Goal: Transaction & Acquisition: Purchase product/service

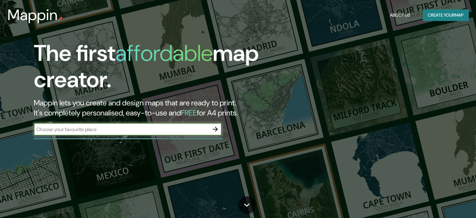
click at [149, 128] on input "text" at bounding box center [121, 129] width 175 height 7
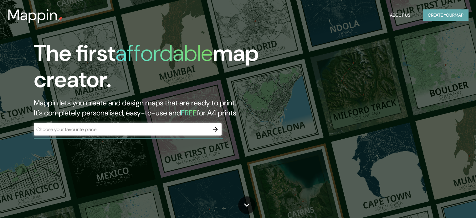
click at [434, 12] on button "Create your map" at bounding box center [446, 15] width 46 height 12
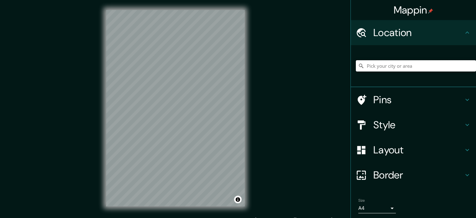
click at [398, 65] on input "Pick your city or area" at bounding box center [416, 65] width 120 height 11
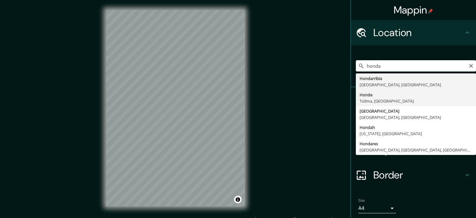
type input "Honda, [GEOGRAPHIC_DATA], [GEOGRAPHIC_DATA]"
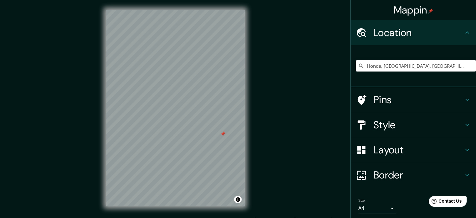
click at [410, 123] on h4 "Style" at bounding box center [419, 124] width 90 height 13
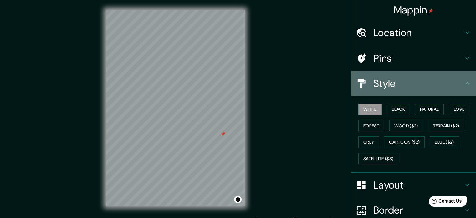
click at [436, 88] on h4 "Style" at bounding box center [419, 83] width 90 height 13
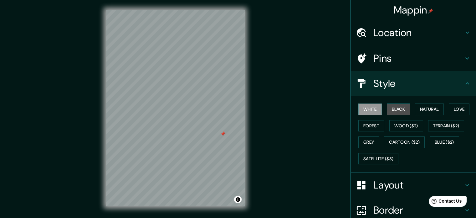
click at [400, 109] on button "Black" at bounding box center [398, 109] width 23 height 12
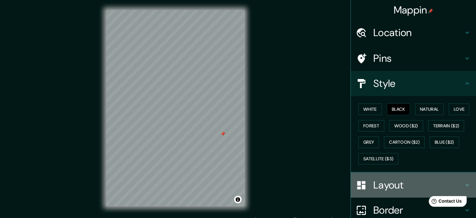
click at [381, 181] on h4 "Layout" at bounding box center [419, 185] width 90 height 13
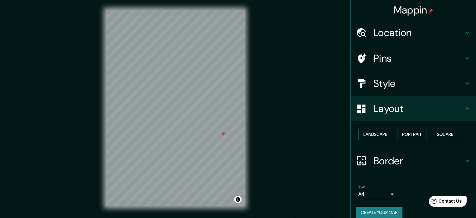
scroll to position [7, 0]
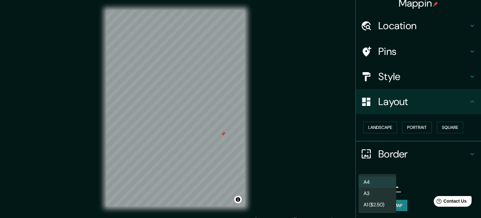
click at [378, 184] on body "Mappin Location Honda, [GEOGRAPHIC_DATA], [GEOGRAPHIC_DATA] Pins Style Layout L…" at bounding box center [240, 109] width 481 height 218
click at [375, 191] on li "A3" at bounding box center [378, 193] width 38 height 11
type input "a4"
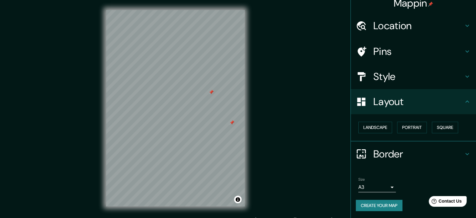
click at [246, 41] on div "© Mapbox © OpenStreetMap Improve this map" at bounding box center [175, 108] width 159 height 216
click at [369, 125] on button "Landscape" at bounding box center [376, 128] width 34 height 12
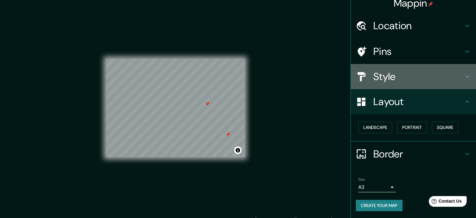
click at [394, 85] on div "Style" at bounding box center [413, 76] width 125 height 25
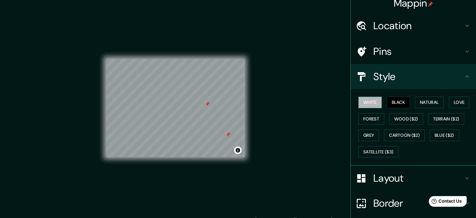
click at [367, 101] on button "White" at bounding box center [370, 102] width 23 height 12
click at [368, 118] on button "Forest" at bounding box center [372, 119] width 26 height 12
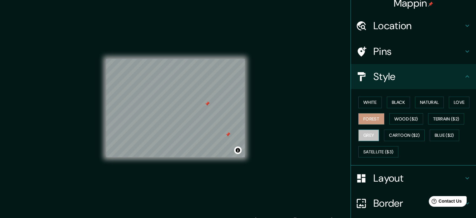
click at [365, 134] on button "Grey" at bounding box center [369, 135] width 21 height 12
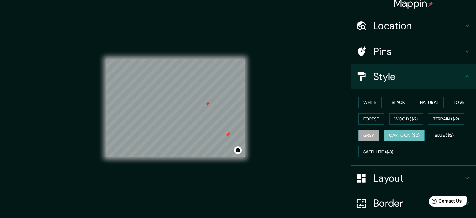
click at [399, 134] on button "Cartoon ($2)" at bounding box center [404, 135] width 41 height 12
click at [462, 137] on div "White Black Natural Love Forest Wood ($2) Terrain ($2) Grey Cartoon ($2) Blue (…" at bounding box center [416, 127] width 120 height 66
click at [386, 151] on button "Satellite ($3)" at bounding box center [379, 152] width 40 height 12
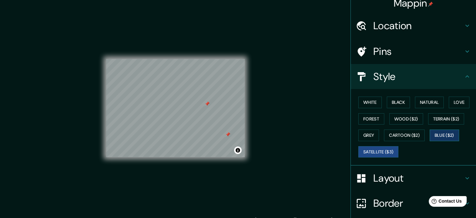
click at [442, 135] on button "Blue ($2)" at bounding box center [444, 135] width 29 height 12
click at [367, 148] on button "Satellite ($3)" at bounding box center [379, 152] width 40 height 12
click at [363, 103] on button "White" at bounding box center [370, 102] width 23 height 12
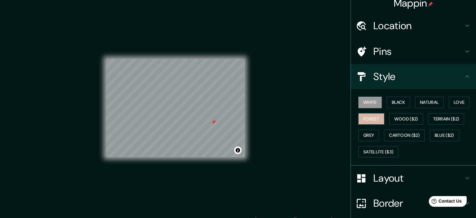
click at [365, 113] on button "Forest" at bounding box center [372, 119] width 26 height 12
click at [377, 151] on button "Satellite ($3)" at bounding box center [379, 152] width 40 height 12
click at [370, 100] on button "White" at bounding box center [370, 102] width 23 height 12
click at [433, 133] on button "Blue ($2)" at bounding box center [444, 135] width 29 height 12
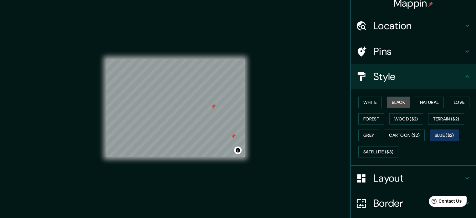
click at [398, 105] on button "Black" at bounding box center [398, 102] width 23 height 12
click at [377, 118] on button "Forest" at bounding box center [372, 119] width 26 height 12
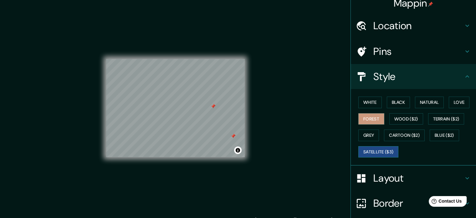
click at [375, 148] on button "Satellite ($3)" at bounding box center [379, 152] width 40 height 12
click at [365, 105] on button "White" at bounding box center [370, 102] width 23 height 12
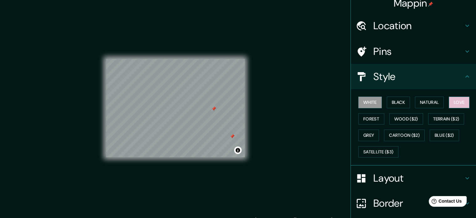
click at [458, 99] on button "Love" at bounding box center [459, 102] width 21 height 12
click at [376, 117] on button "Forest" at bounding box center [372, 119] width 26 height 12
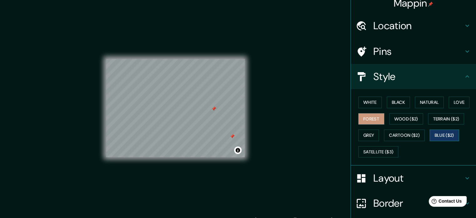
click at [451, 136] on button "Blue ($2)" at bounding box center [444, 135] width 29 height 12
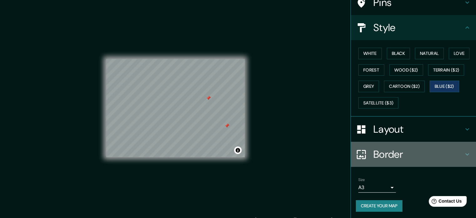
click at [385, 155] on h4 "Border" at bounding box center [419, 154] width 90 height 13
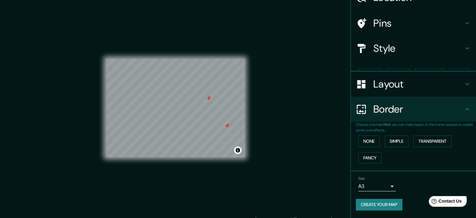
scroll to position [24, 0]
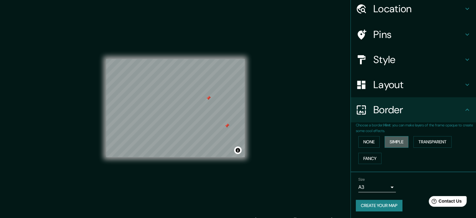
click at [385, 142] on button "Simple" at bounding box center [397, 142] width 24 height 12
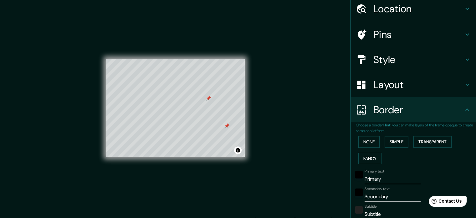
click at [376, 142] on div "None Simple Transparent Fancy" at bounding box center [416, 149] width 120 height 33
click at [369, 138] on button "None" at bounding box center [369, 142] width 21 height 12
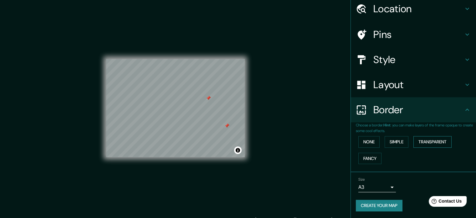
click at [414, 141] on button "Transparent" at bounding box center [433, 142] width 38 height 12
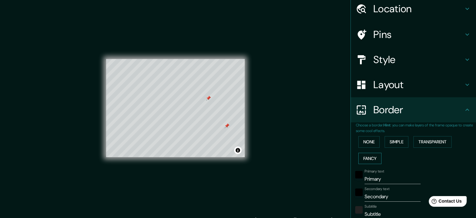
click at [365, 157] on button "Fancy" at bounding box center [370, 159] width 23 height 12
click at [366, 137] on button "None" at bounding box center [369, 142] width 21 height 12
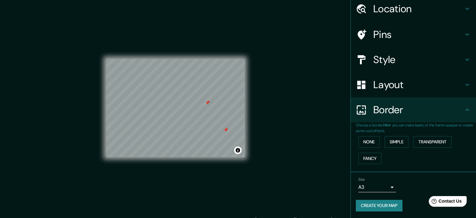
click at [405, 105] on h4 "Border" at bounding box center [419, 109] width 90 height 13
click at [385, 89] on h4 "Layout" at bounding box center [419, 84] width 90 height 13
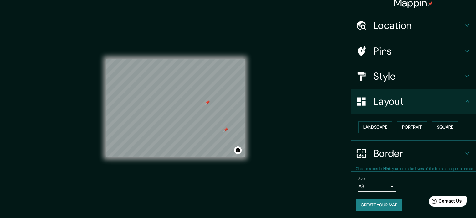
scroll to position [7, 0]
click at [388, 69] on div "Style" at bounding box center [413, 76] width 125 height 25
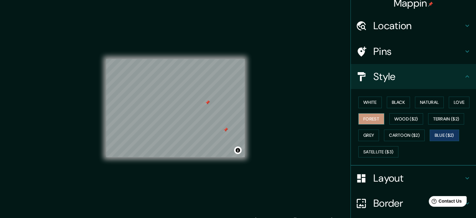
click at [371, 116] on button "Forest" at bounding box center [372, 119] width 26 height 12
